Goal: Information Seeking & Learning: Learn about a topic

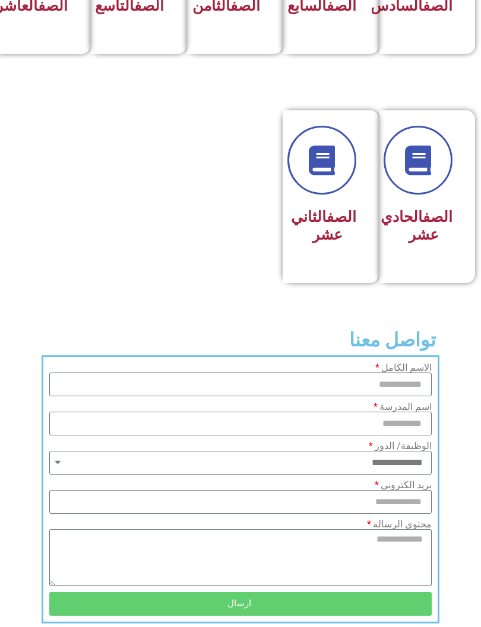
scroll to position [668, 0]
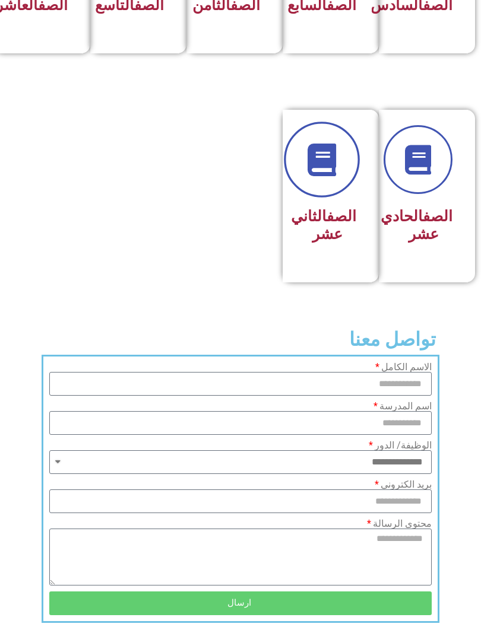
click at [316, 198] on link at bounding box center [322, 160] width 76 height 76
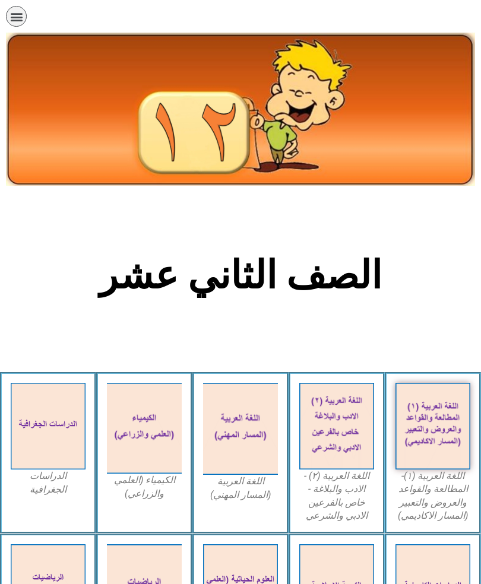
click at [422, 418] on img at bounding box center [432, 426] width 75 height 87
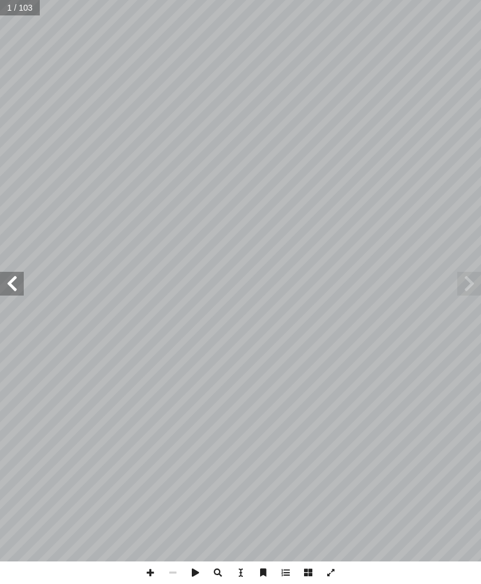
click at [18, 279] on span at bounding box center [12, 284] width 24 height 24
click at [20, 273] on span at bounding box center [12, 284] width 24 height 24
click at [16, 273] on span at bounding box center [12, 284] width 24 height 24
click at [11, 273] on span at bounding box center [12, 284] width 24 height 24
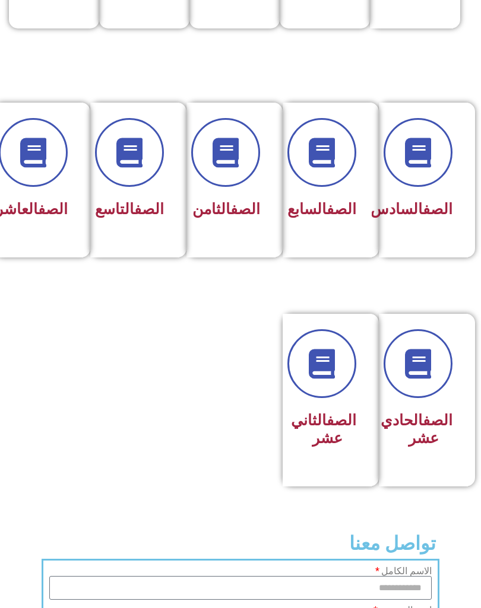
scroll to position [465, 0]
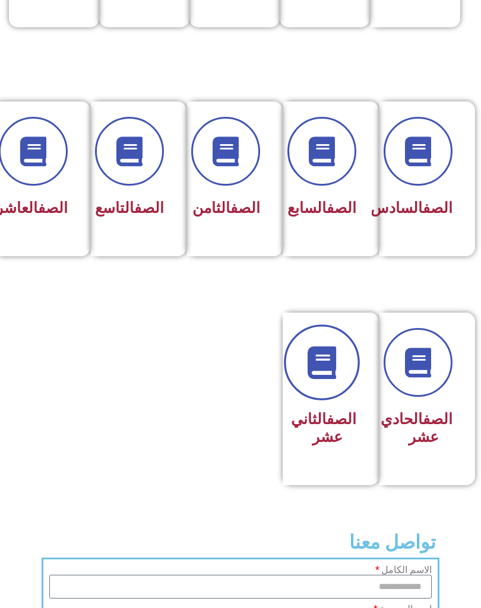
click at [324, 400] on link at bounding box center [322, 363] width 76 height 76
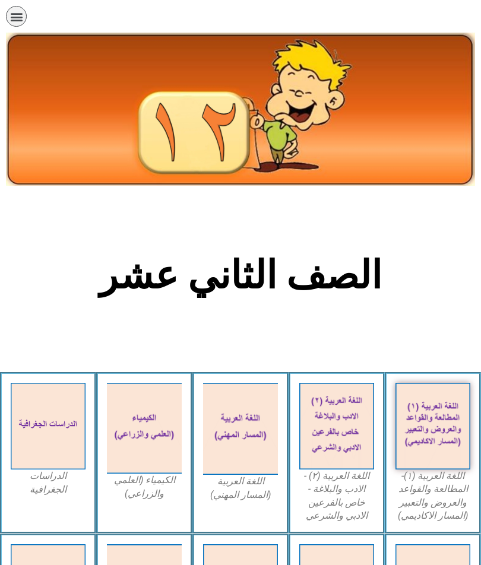
click at [348, 446] on img at bounding box center [336, 426] width 75 height 87
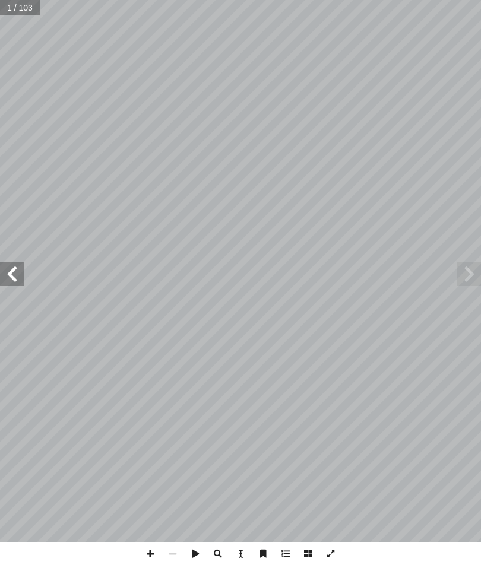
click at [18, 272] on span at bounding box center [12, 274] width 24 height 24
click at [17, 273] on span at bounding box center [12, 274] width 24 height 24
click at [15, 7] on input "text" at bounding box center [24, 7] width 48 height 15
type input "**"
click at [15, 271] on span at bounding box center [12, 274] width 24 height 24
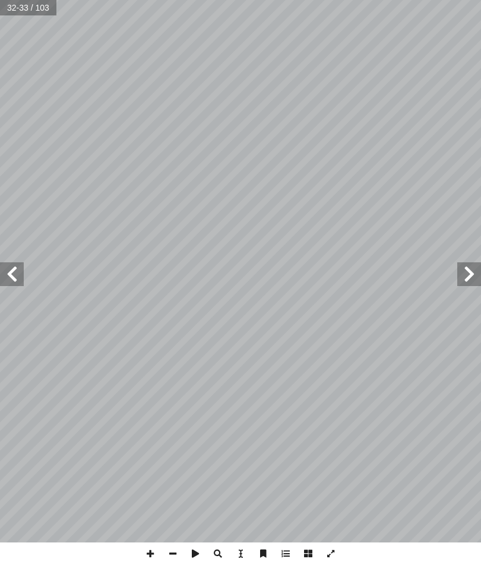
click at [3, 269] on span at bounding box center [12, 274] width 24 height 24
click at [15, 269] on span at bounding box center [12, 274] width 24 height 24
